Goal: Information Seeking & Learning: Learn about a topic

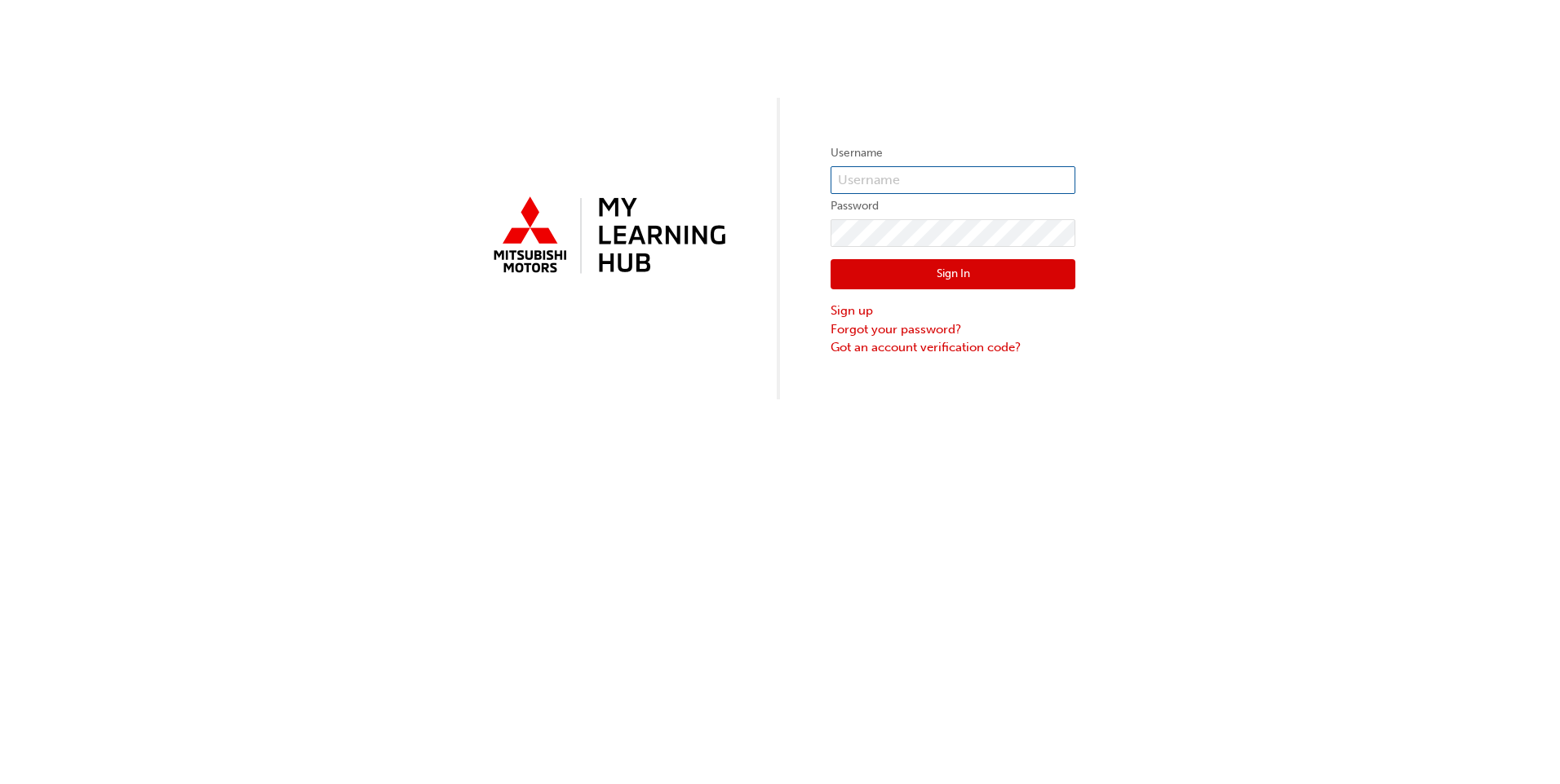
type input "0005977593"
click at [889, 170] on input "0005977593" at bounding box center [953, 180] width 245 height 27
click at [725, 416] on div "Username 0005977593 Password Sign In Sign up Forgot your password? Got an accou…" at bounding box center [780, 392] width 1560 height 784
click at [898, 279] on button "Sign In" at bounding box center [953, 275] width 245 height 31
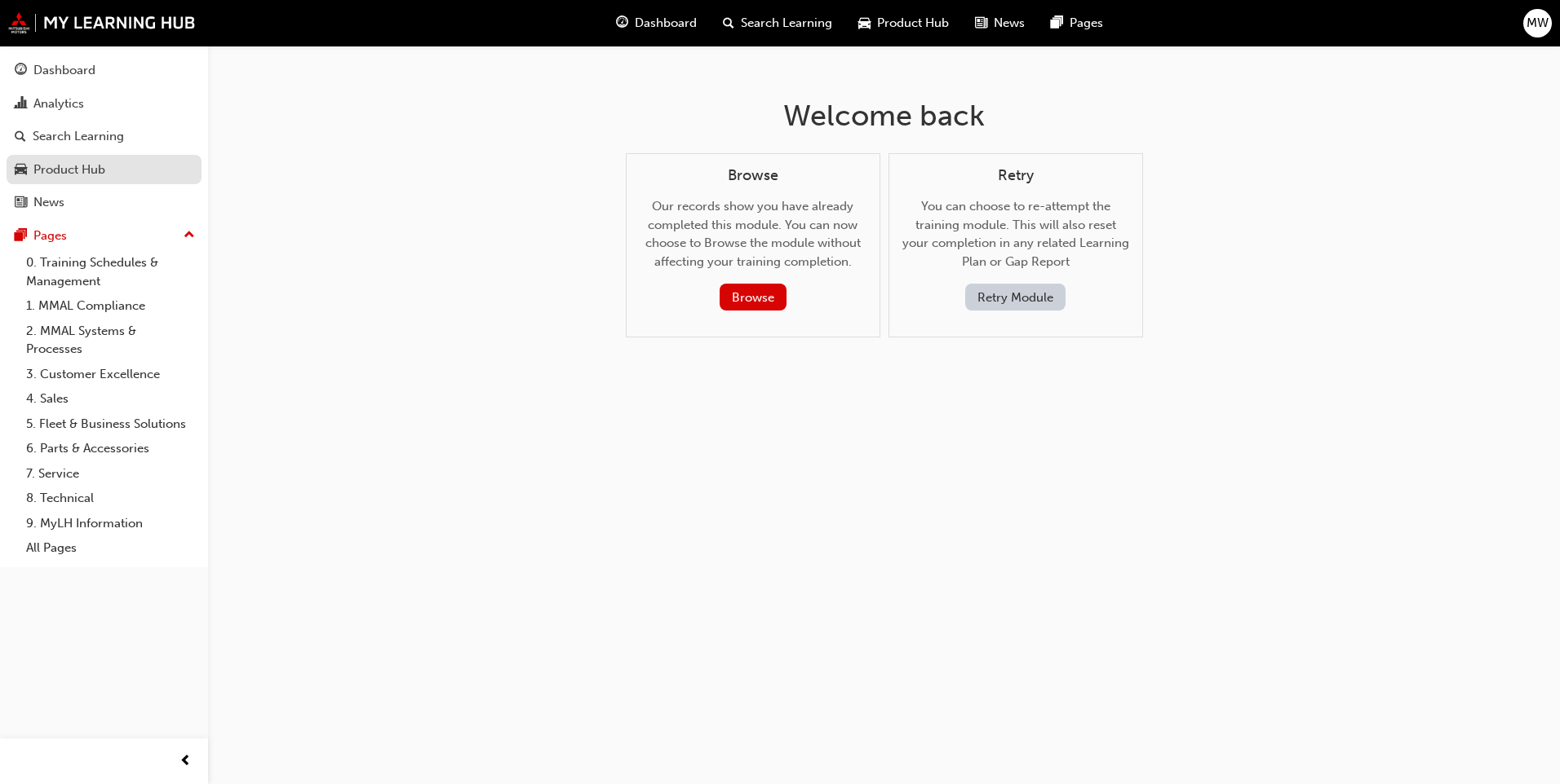
click at [58, 171] on div "Product Hub" at bounding box center [69, 169] width 71 height 19
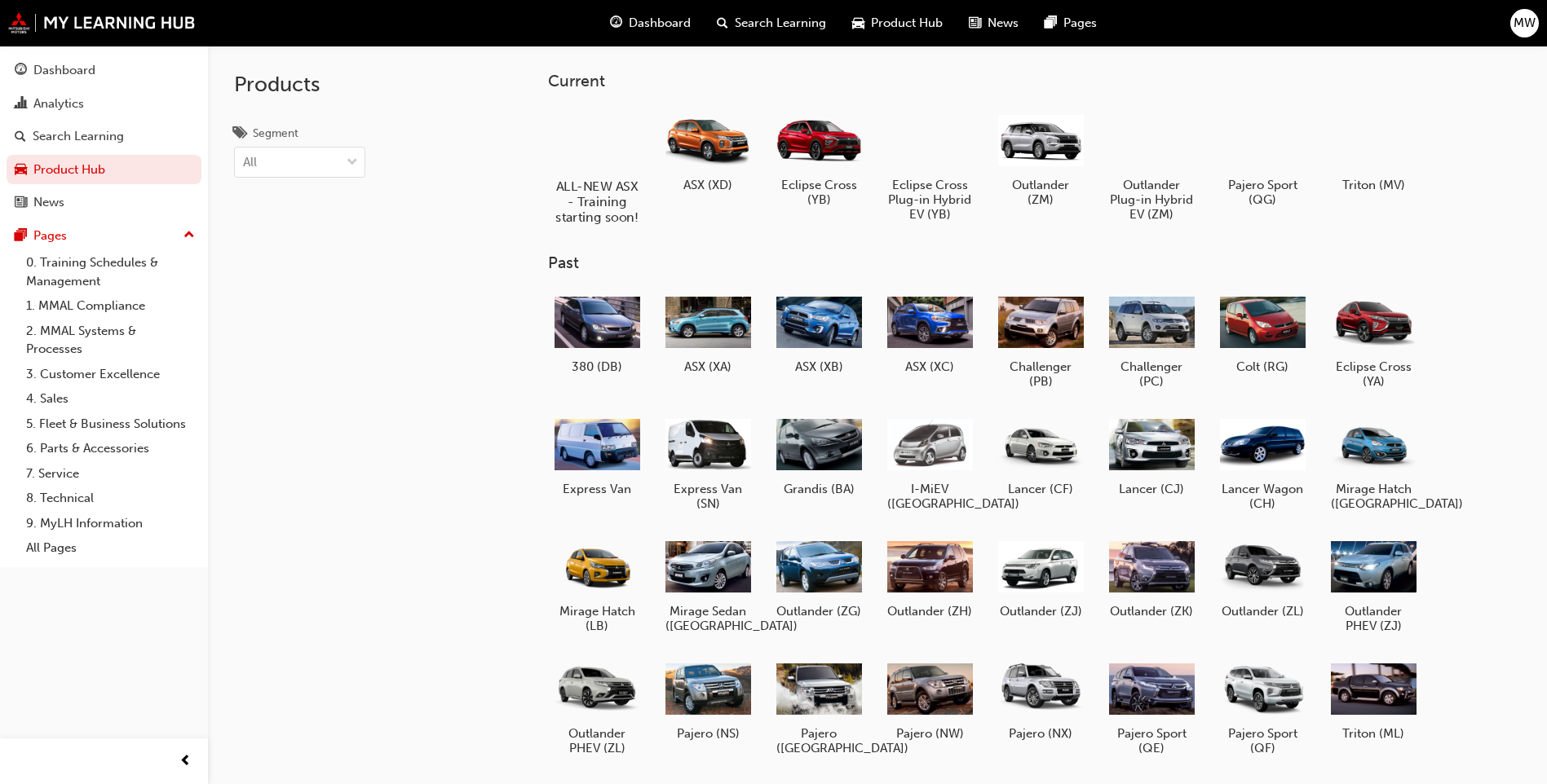
click at [605, 149] on div at bounding box center [597, 139] width 90 height 66
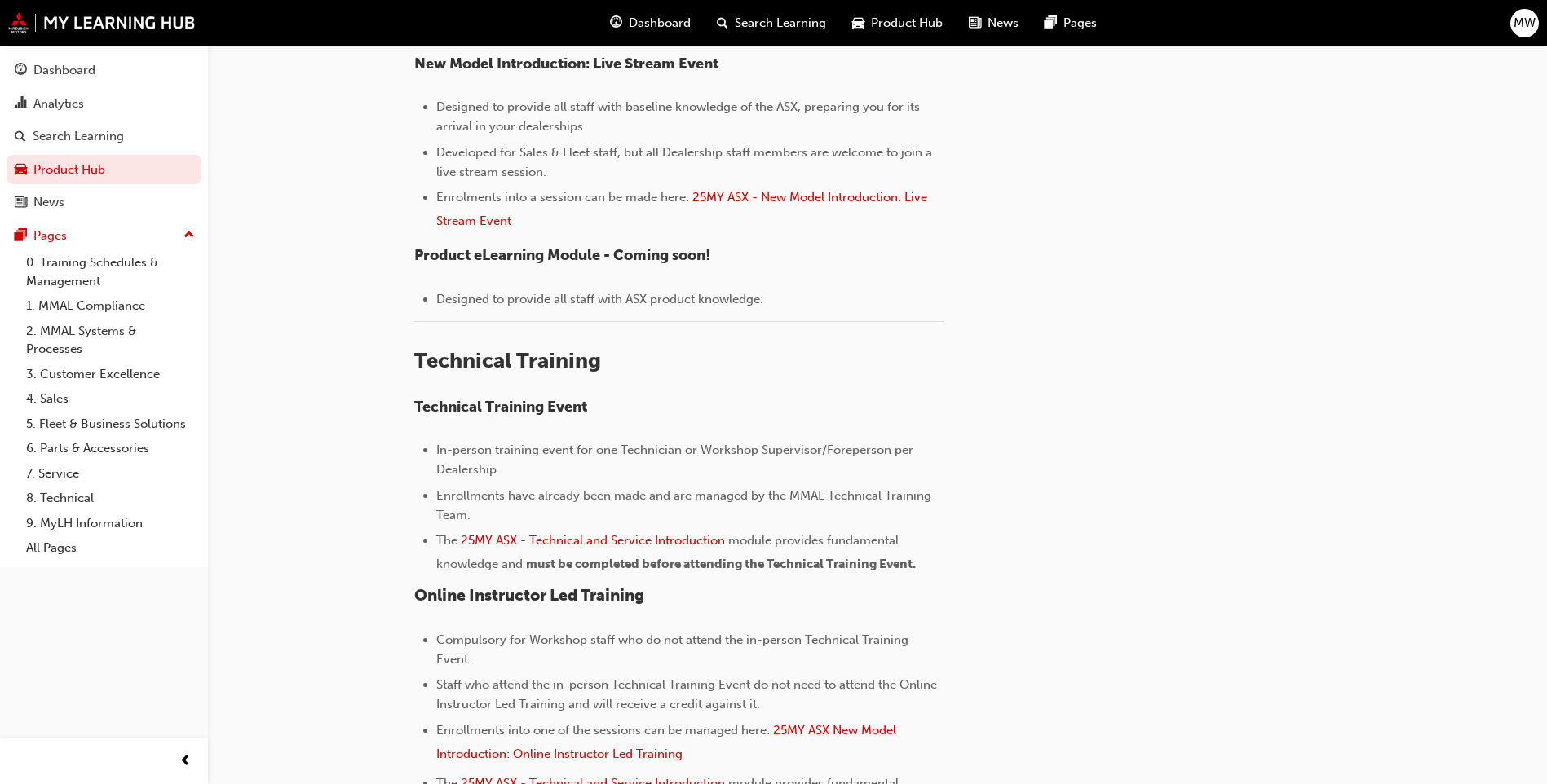
scroll to position [815, 0]
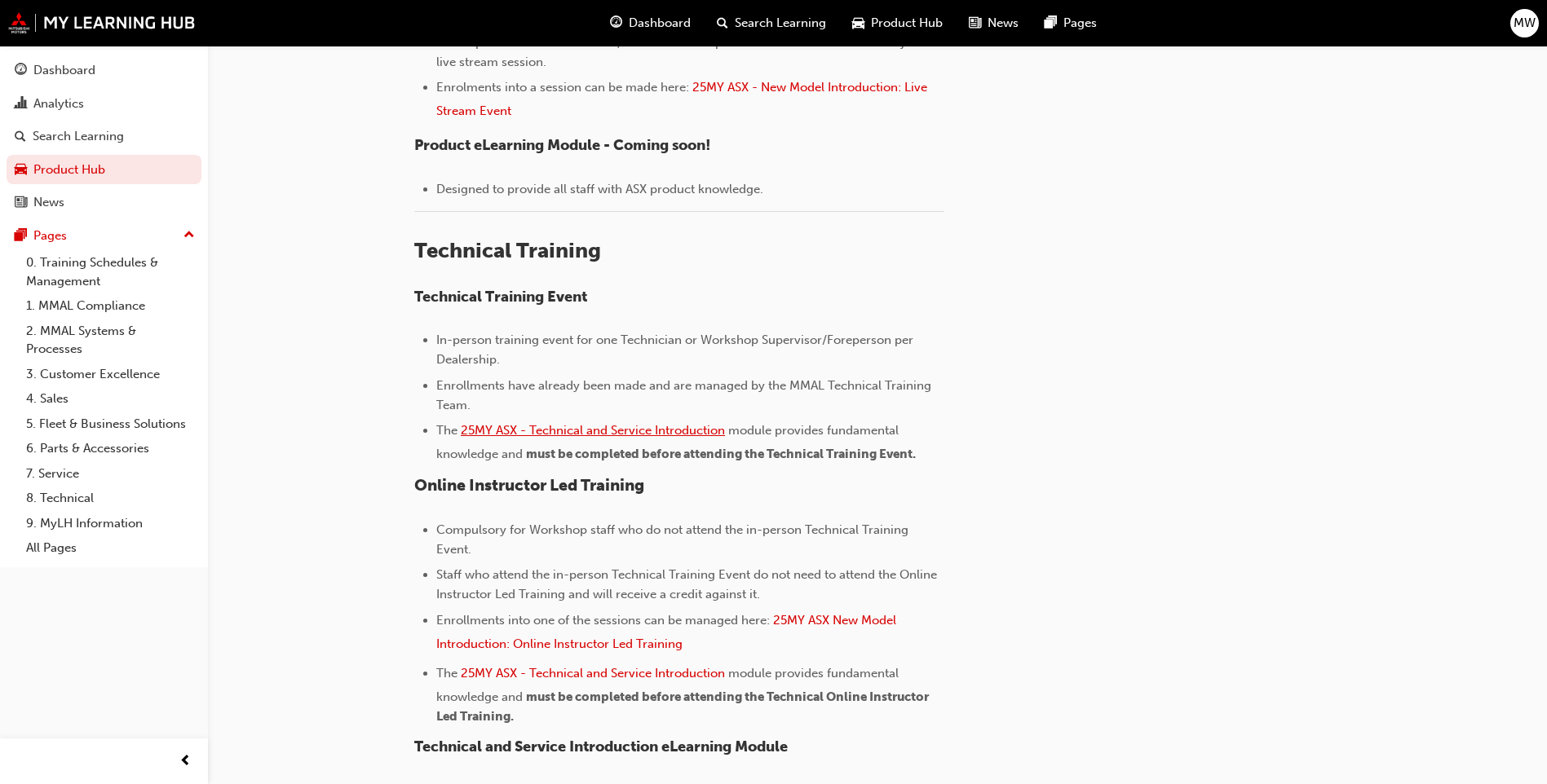
click at [584, 427] on span "25MY ASX - Technical and Service Introduction" at bounding box center [593, 430] width 264 height 15
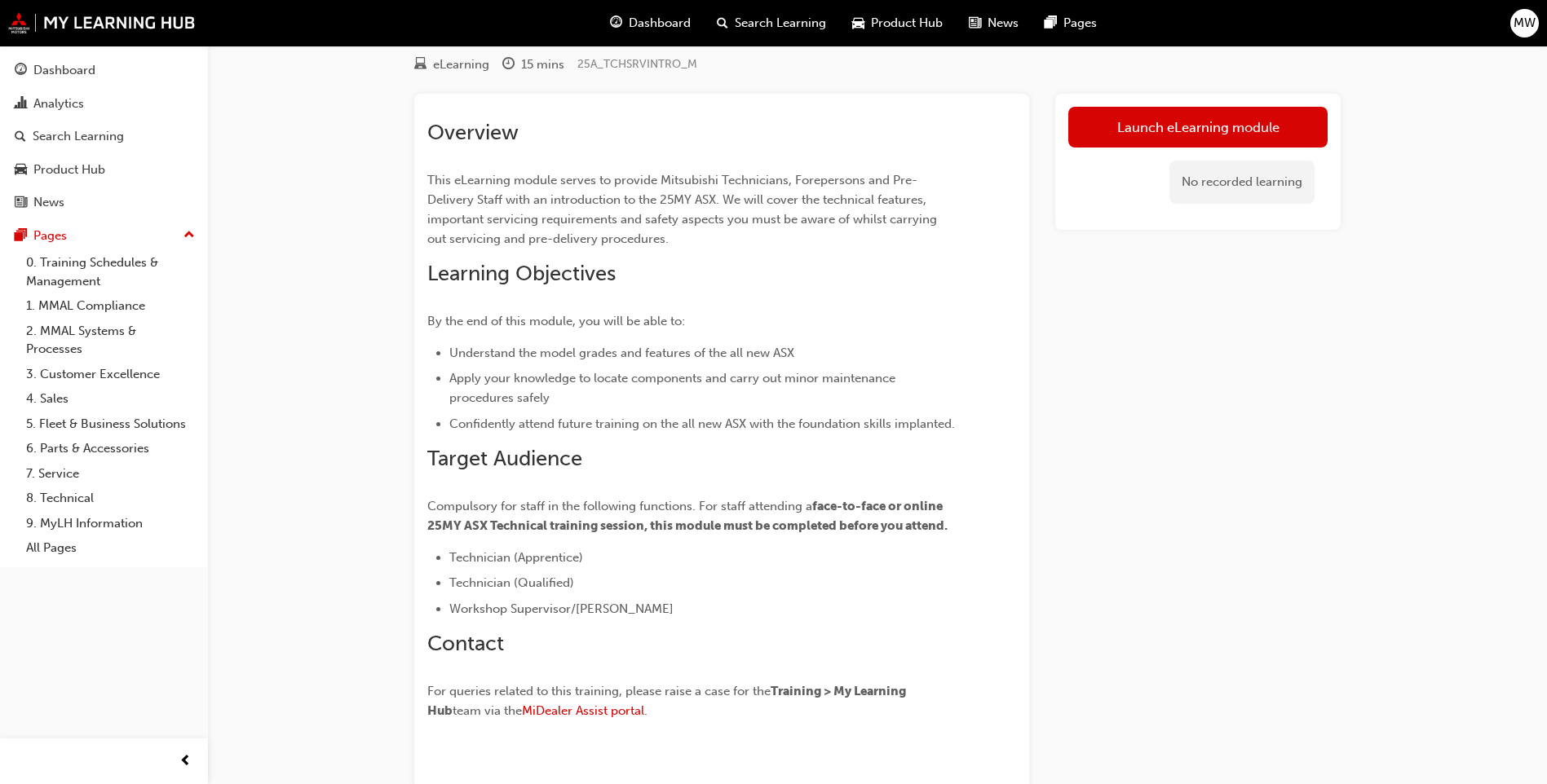
scroll to position [81, 0]
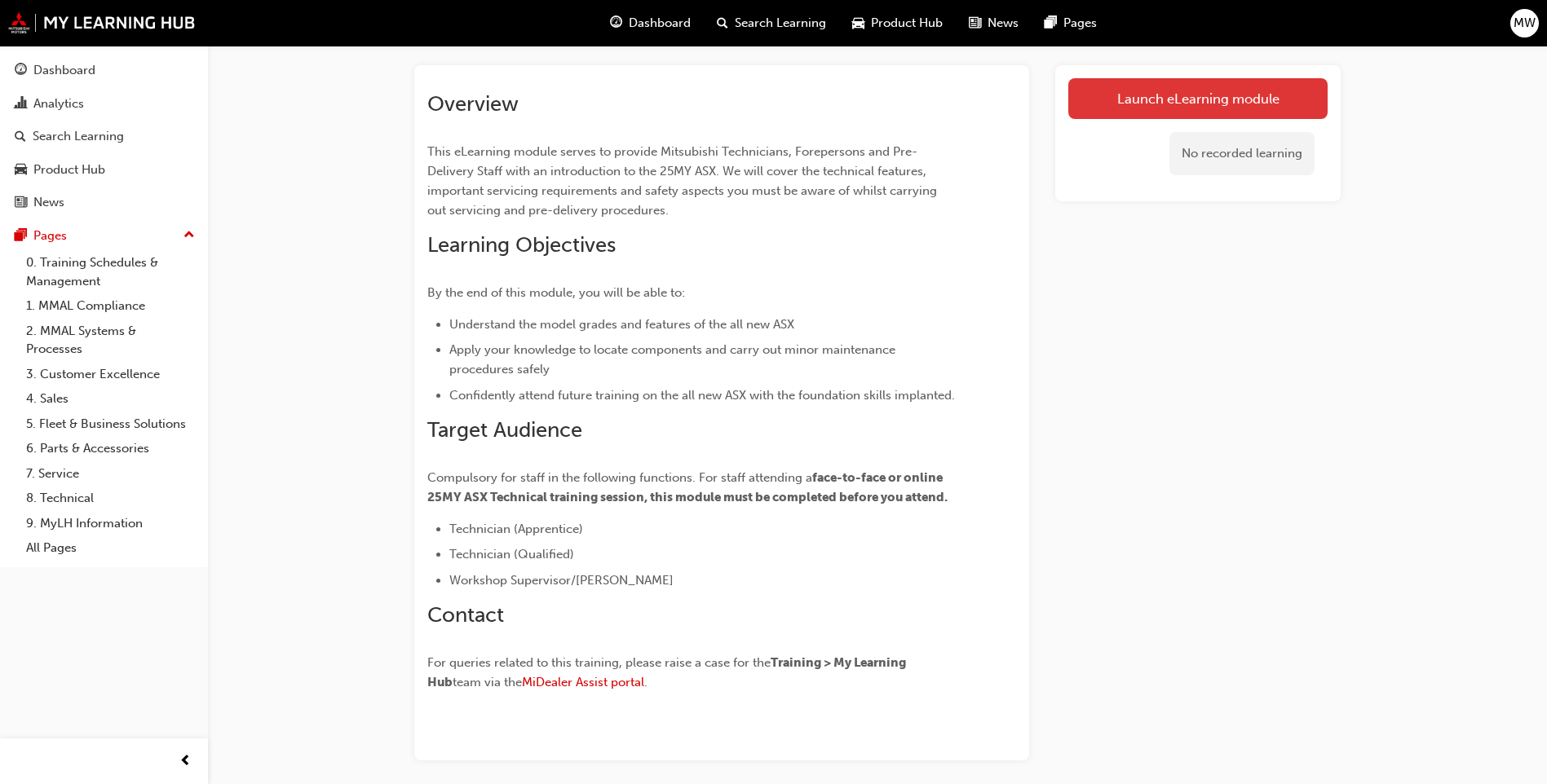
click at [1102, 104] on link "Launch eLearning module" at bounding box center [1197, 99] width 259 height 41
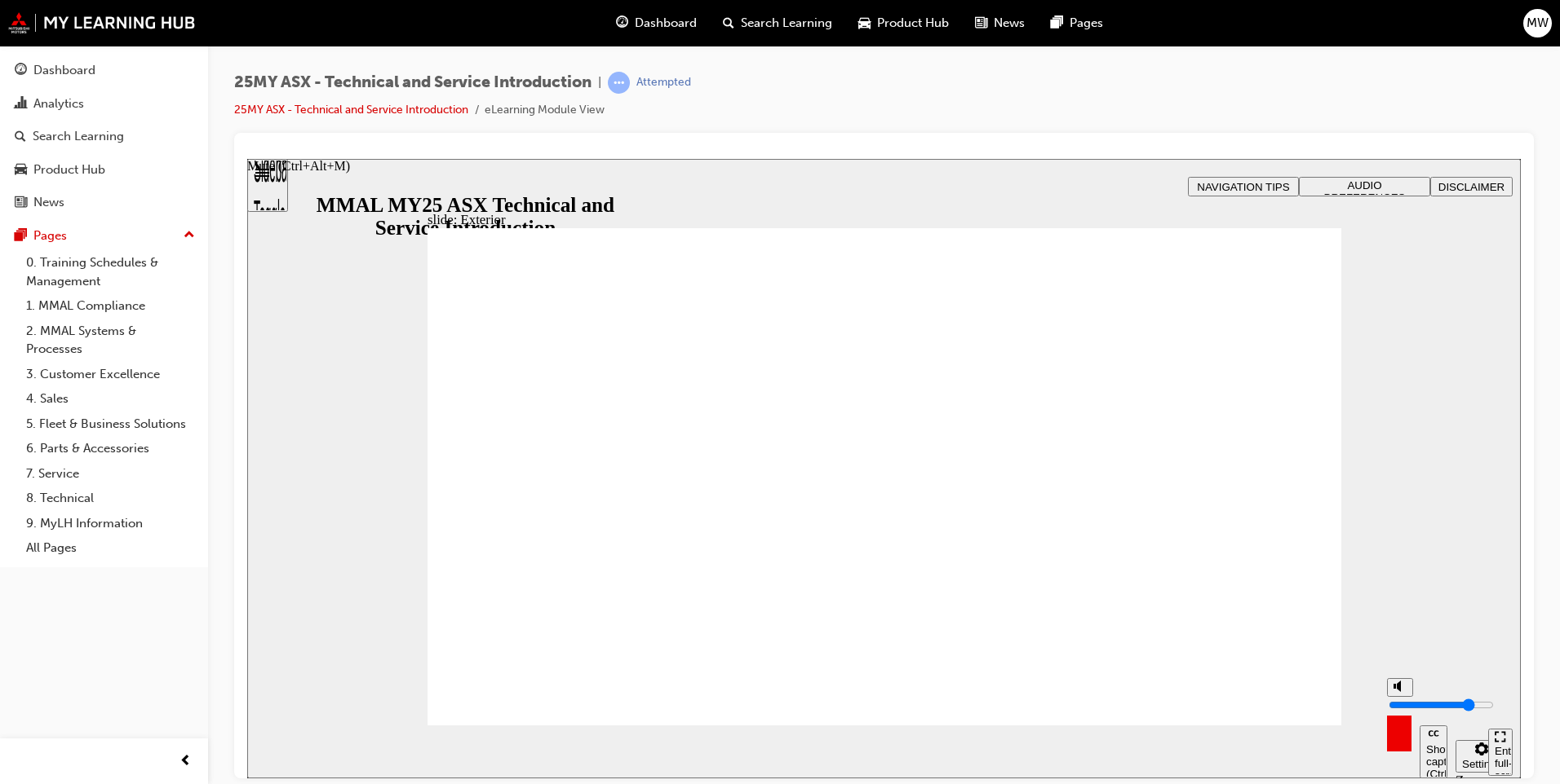
click at [1392, 696] on button "Mute (Ctrl+Alt+M)" at bounding box center [1399, 686] width 26 height 19
type input "0"
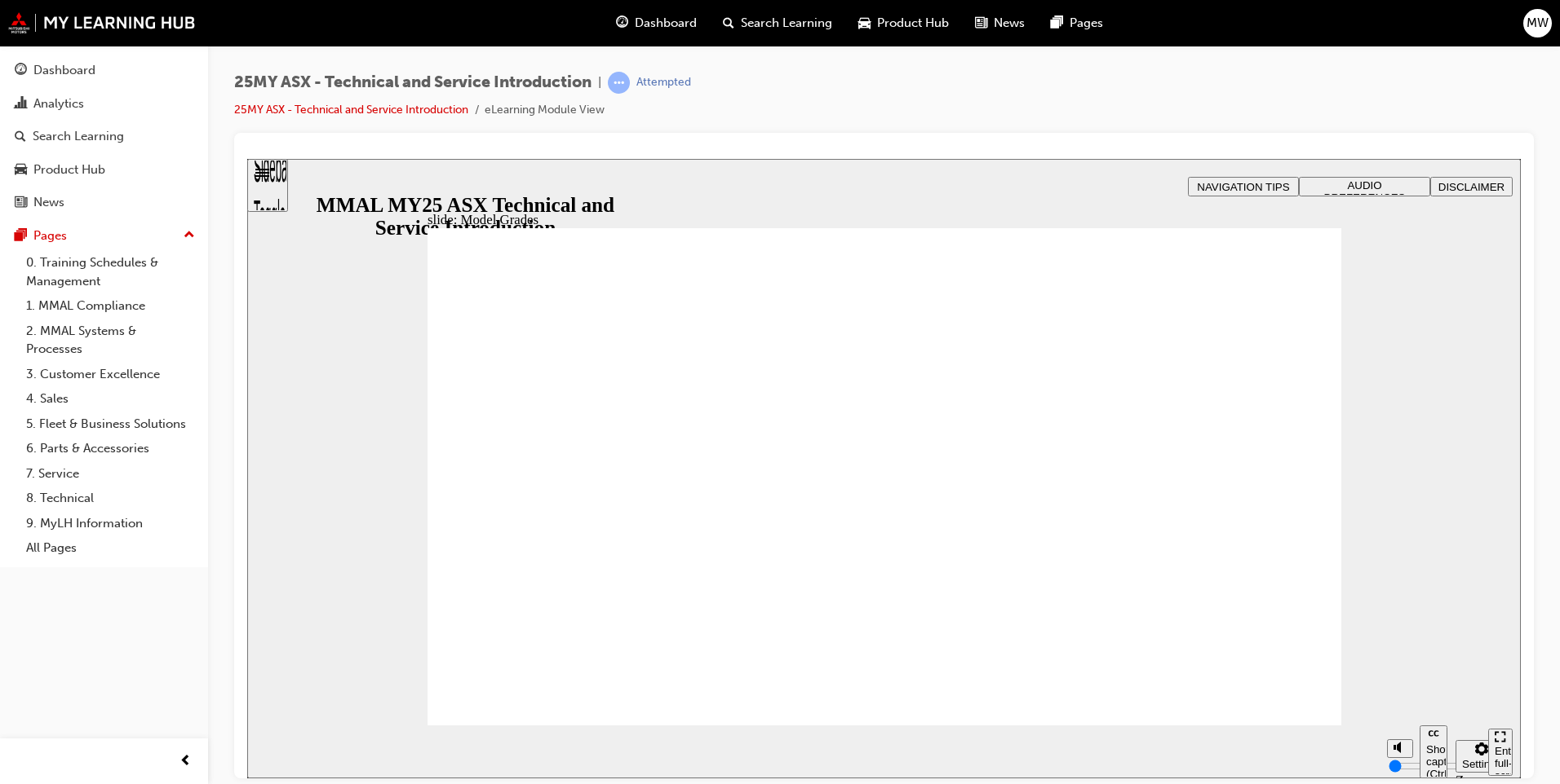
drag, startPoint x: 1311, startPoint y: 237, endPoint x: 1320, endPoint y: 221, distance: 18.4
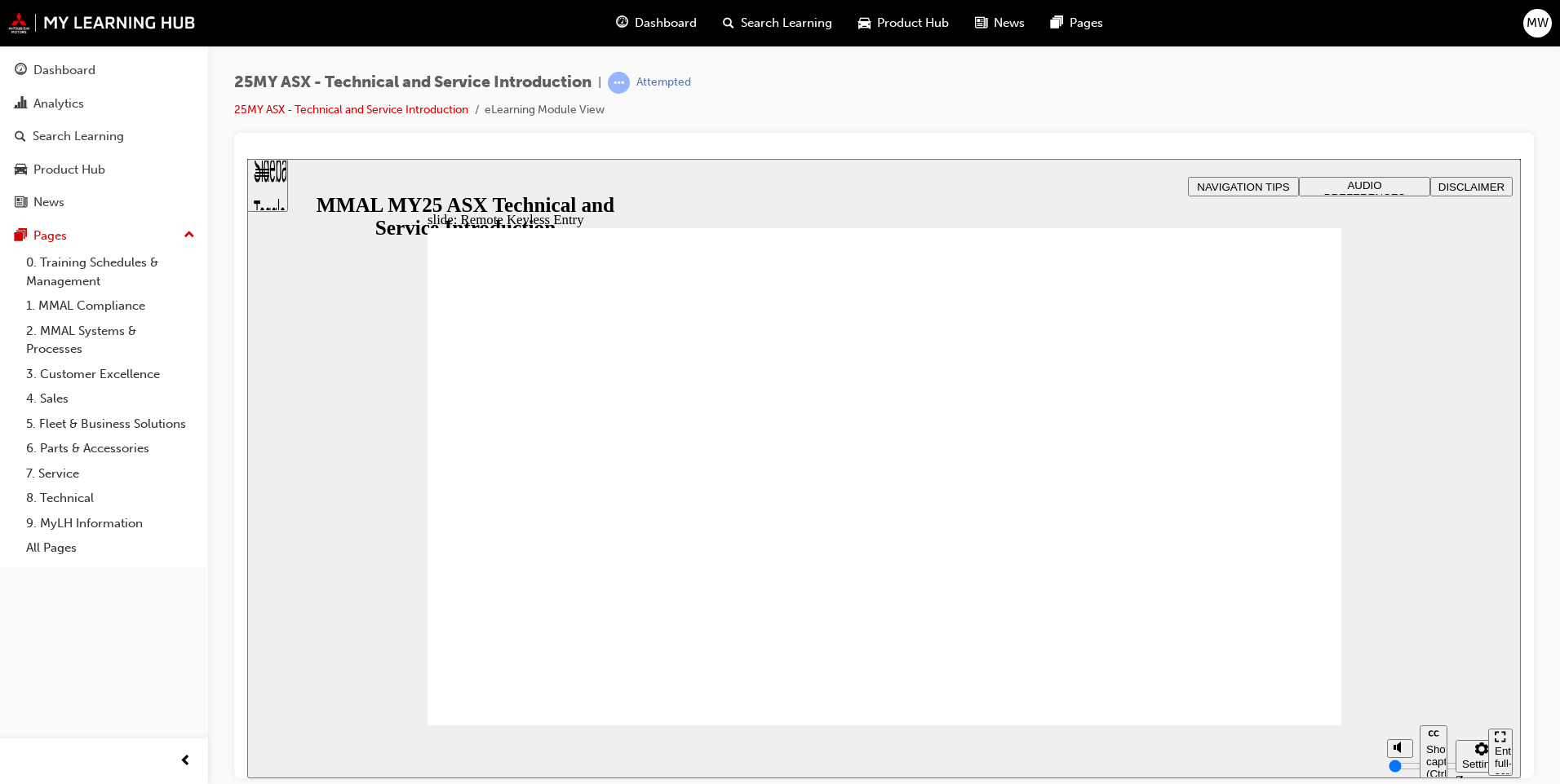
type input "11"
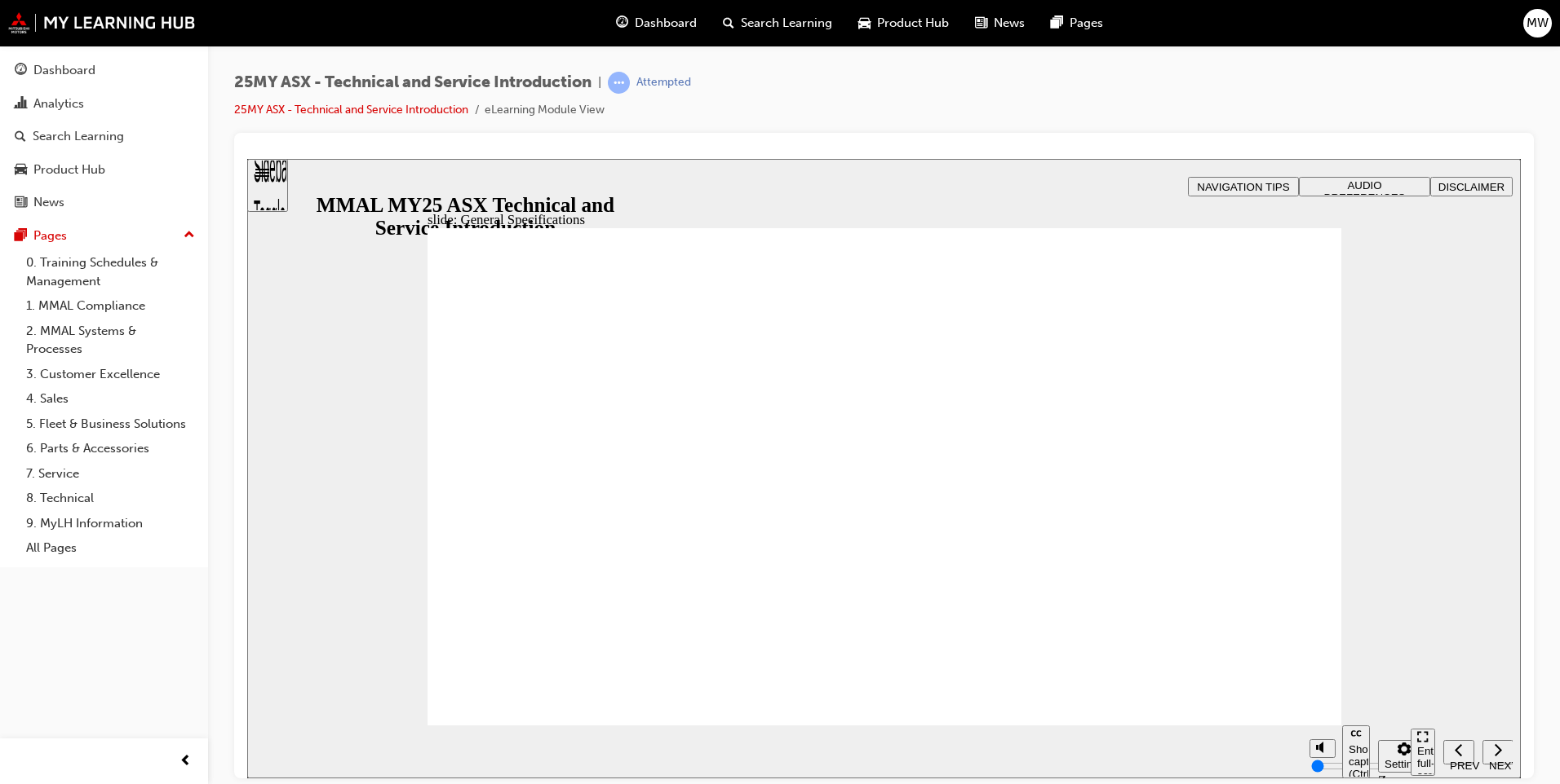
drag, startPoint x: 1323, startPoint y: 305, endPoint x: 1260, endPoint y: 363, distance: 85.6
